Goal: Transaction & Acquisition: Purchase product/service

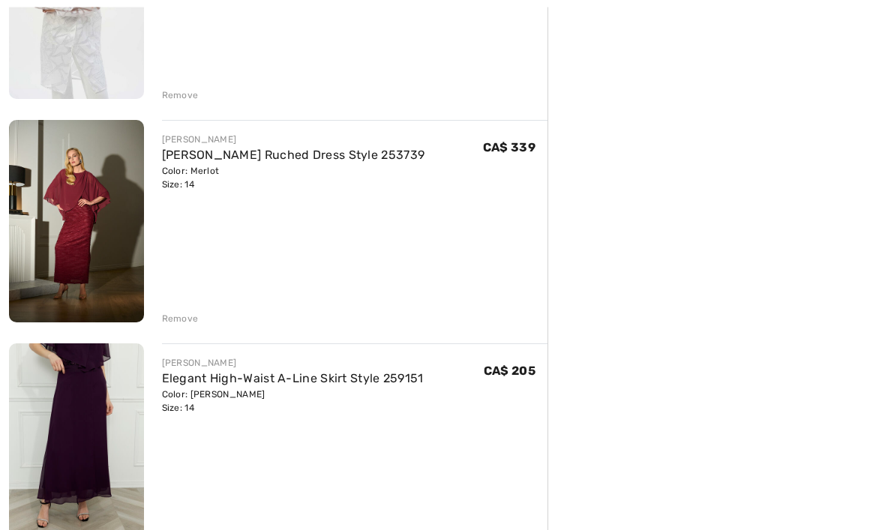
scroll to position [745, 0]
click at [76, 246] on img at bounding box center [76, 221] width 135 height 202
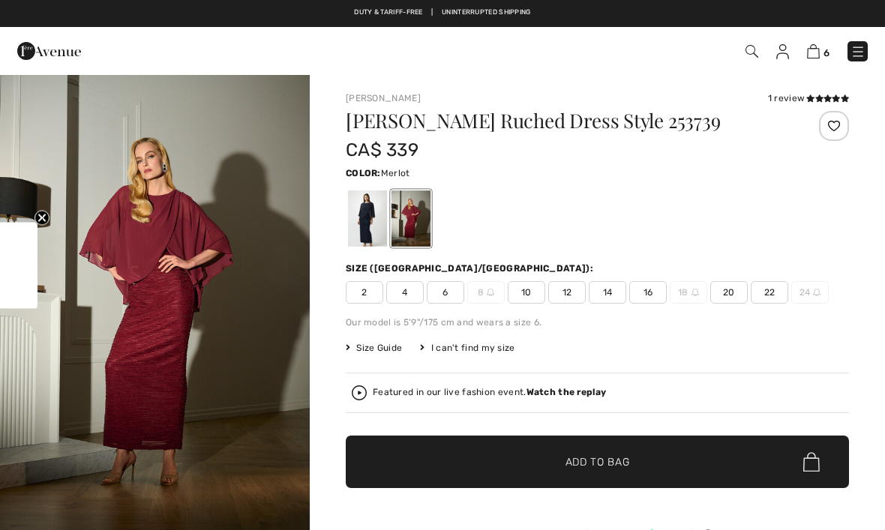
checkbox input "true"
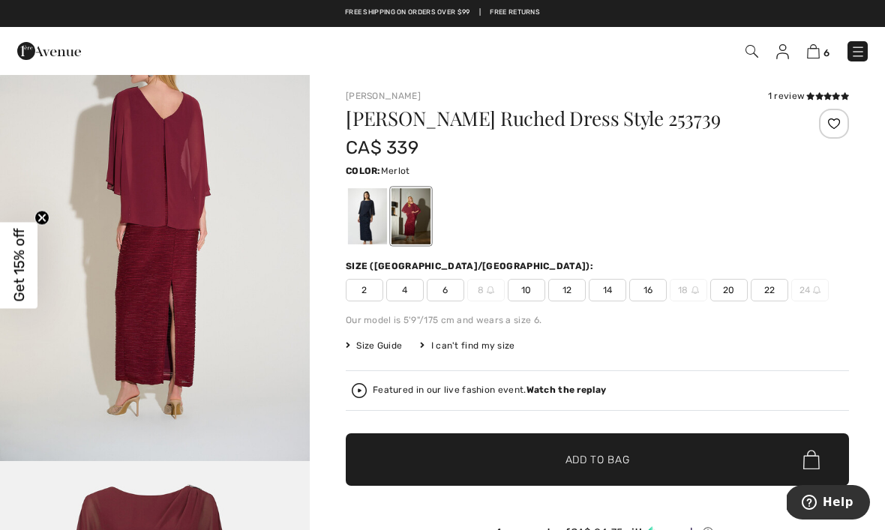
scroll to position [1465, 0]
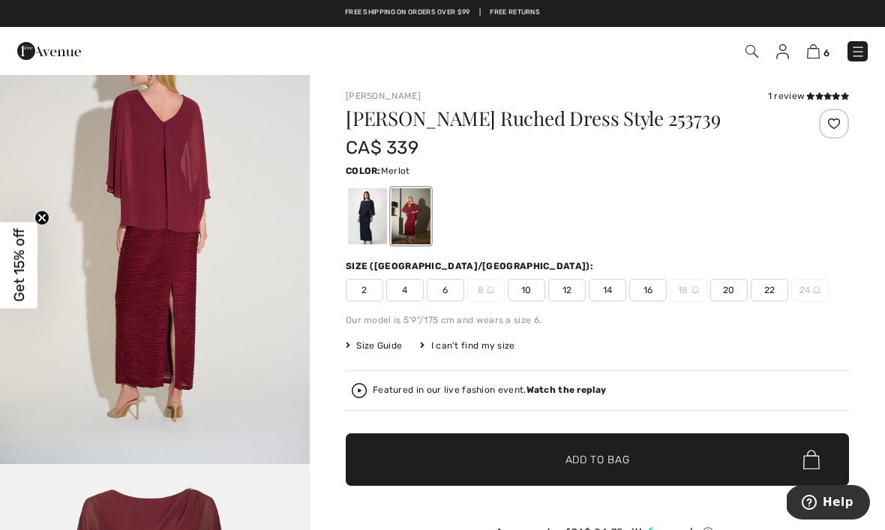
click at [361, 208] on div at bounding box center [367, 216] width 39 height 56
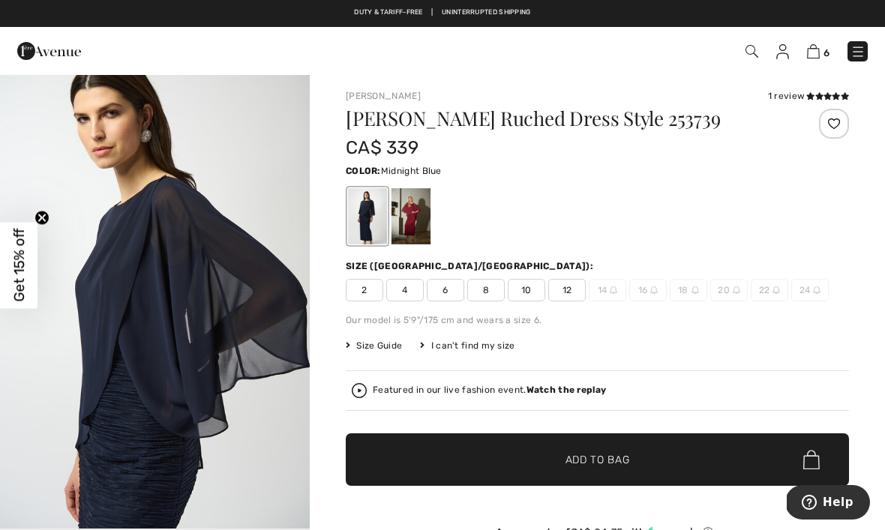
scroll to position [473, 0]
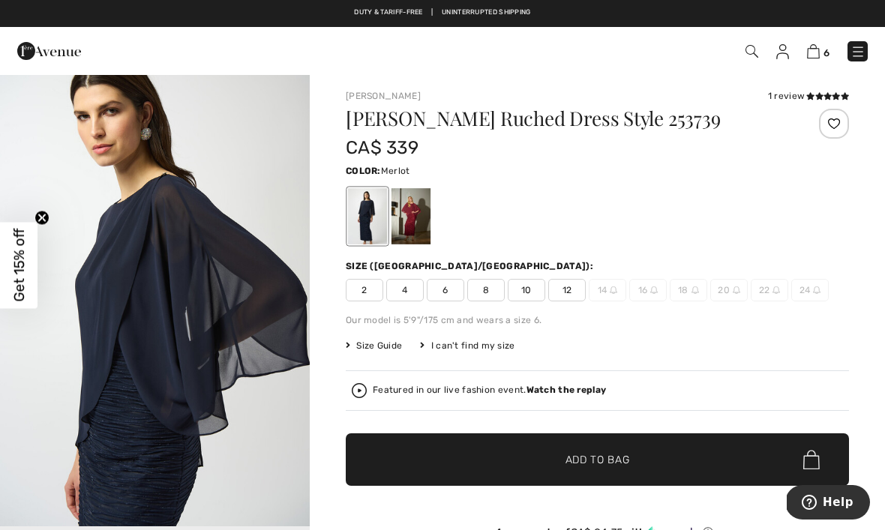
click at [409, 211] on div at bounding box center [410, 216] width 39 height 56
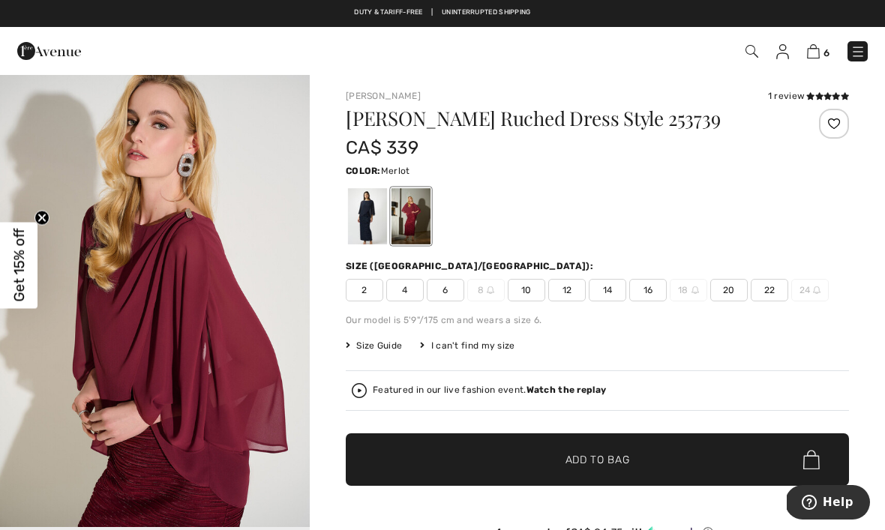
scroll to position [0, 0]
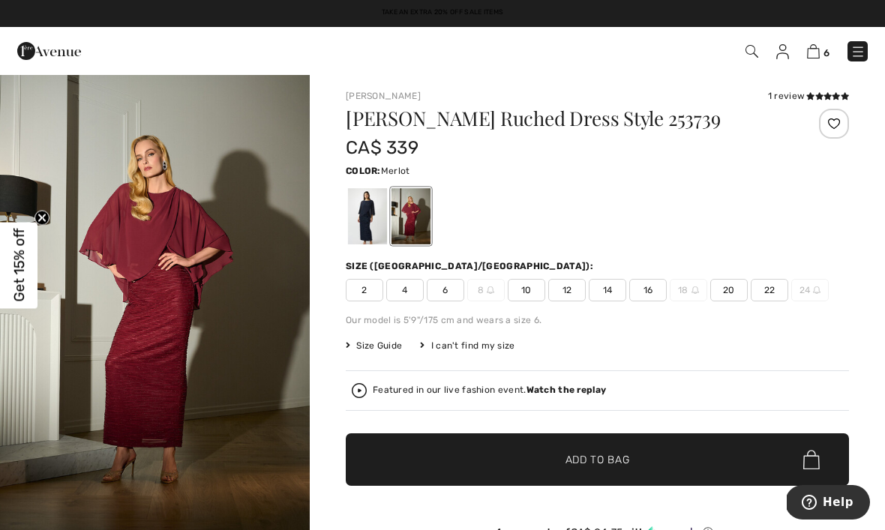
click at [827, 42] on link "6" at bounding box center [818, 51] width 22 height 18
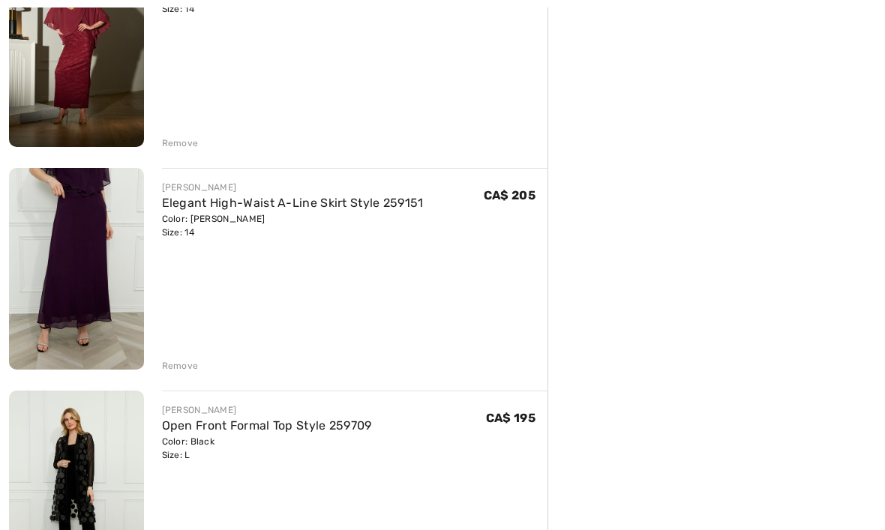
scroll to position [923, 0]
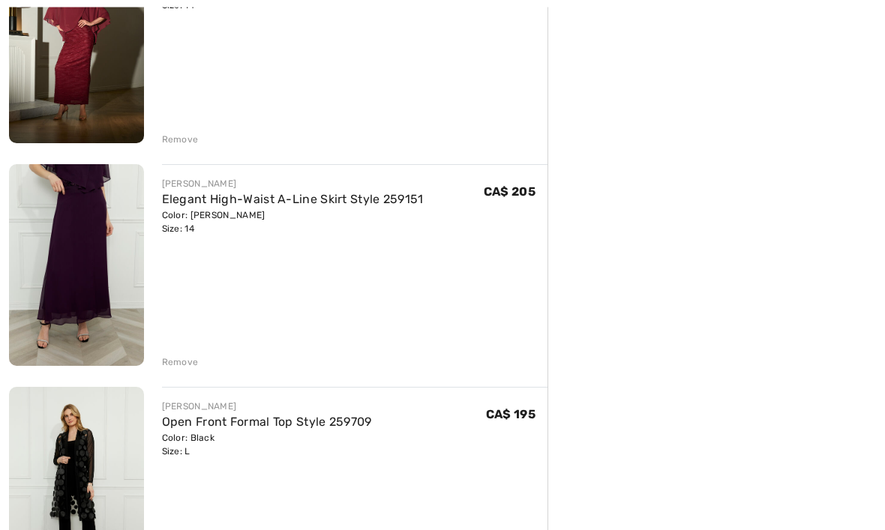
click at [80, 277] on img at bounding box center [76, 266] width 135 height 202
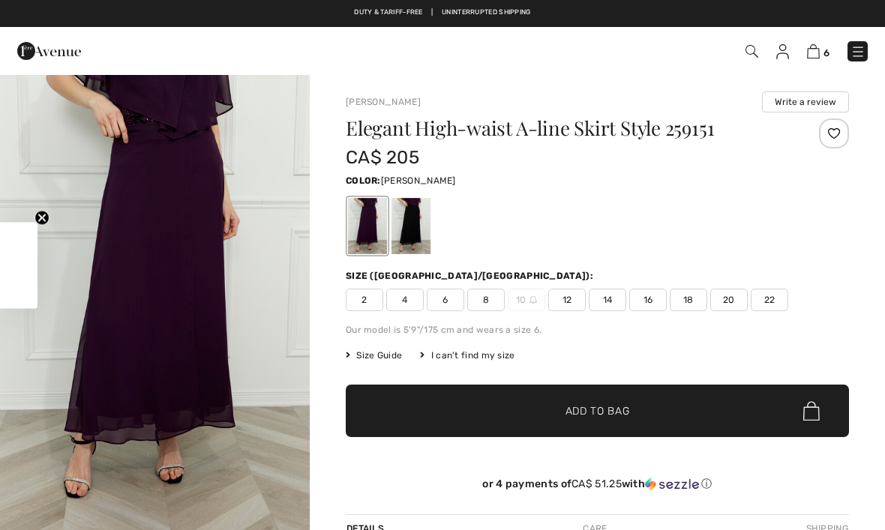
checkbox input "true"
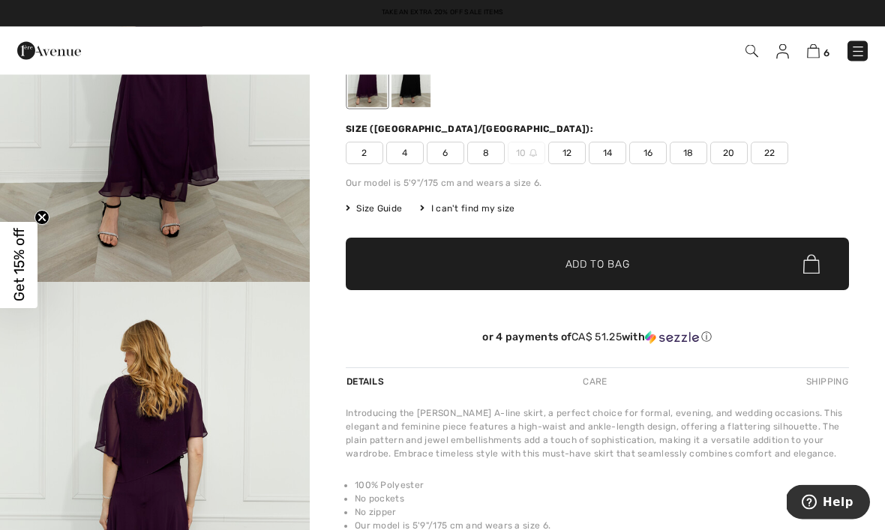
scroll to position [136, 0]
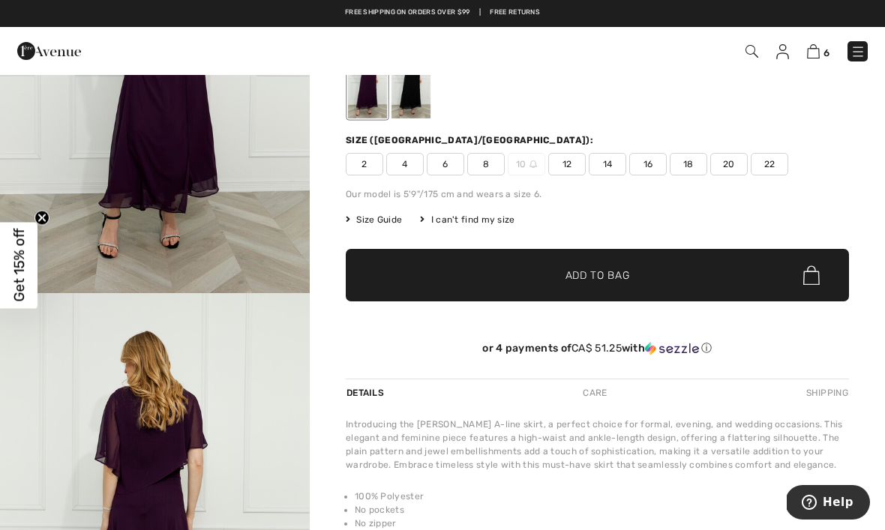
click at [818, 53] on img at bounding box center [813, 51] width 13 height 14
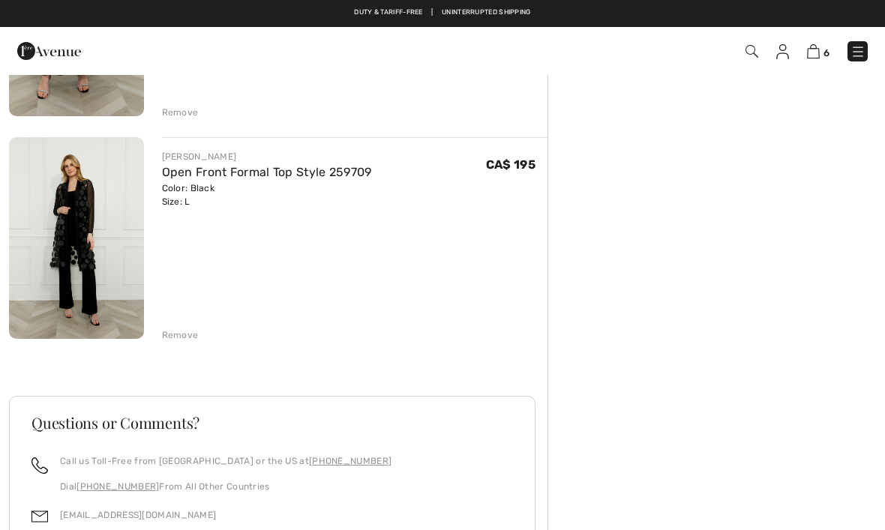
scroll to position [1165, 0]
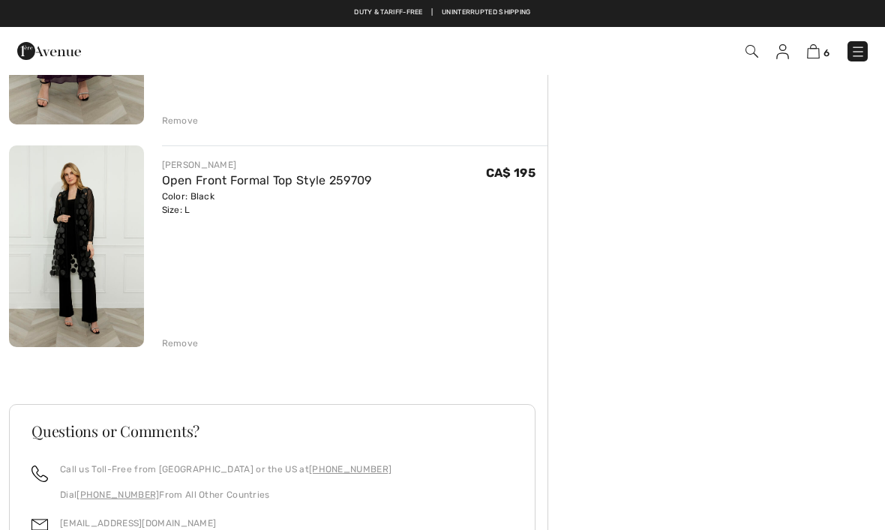
click at [77, 257] on img at bounding box center [76, 246] width 135 height 202
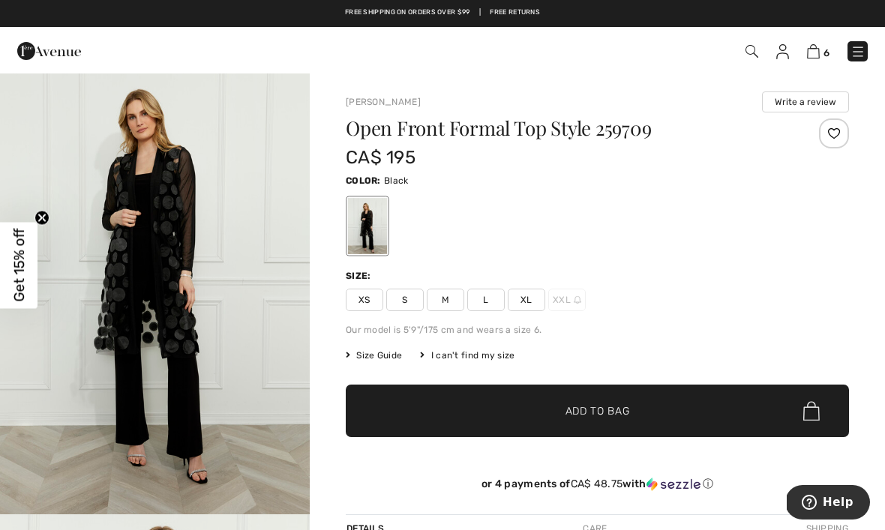
scroll to position [23, 0]
